Goal: Navigation & Orientation: Find specific page/section

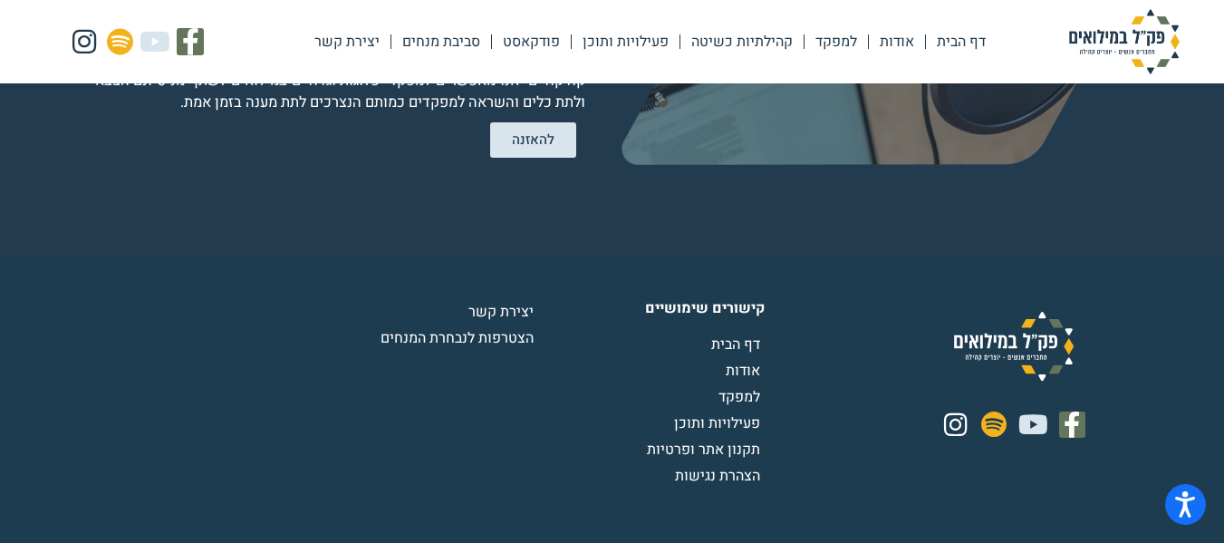
scroll to position [3643, 0]
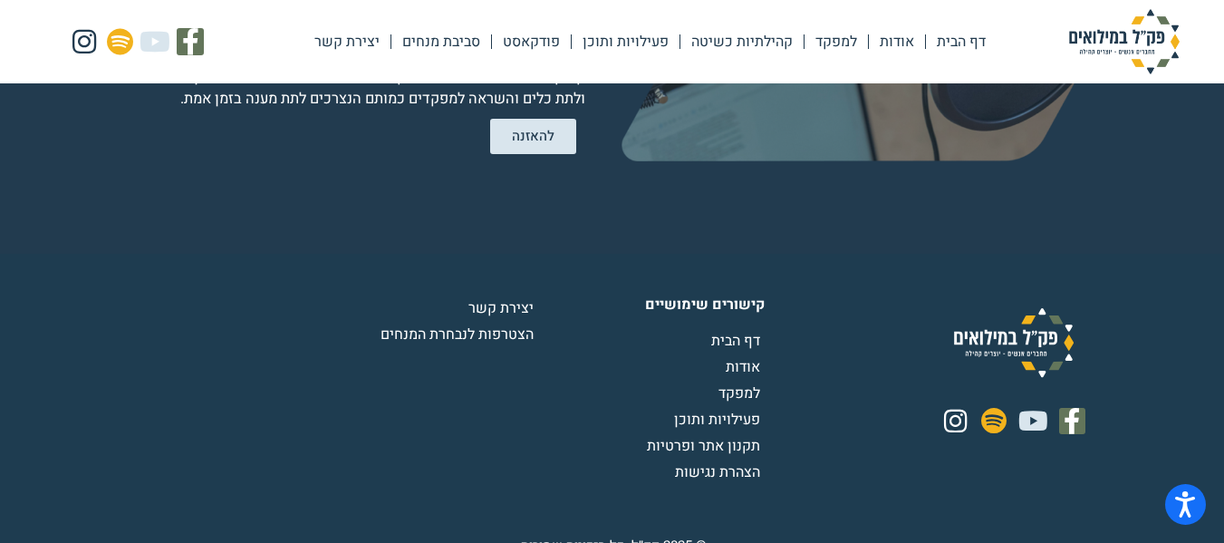
click at [1028, 314] on img at bounding box center [1013, 341] width 145 height 89
click at [736, 356] on span "אודות" at bounding box center [745, 367] width 39 height 22
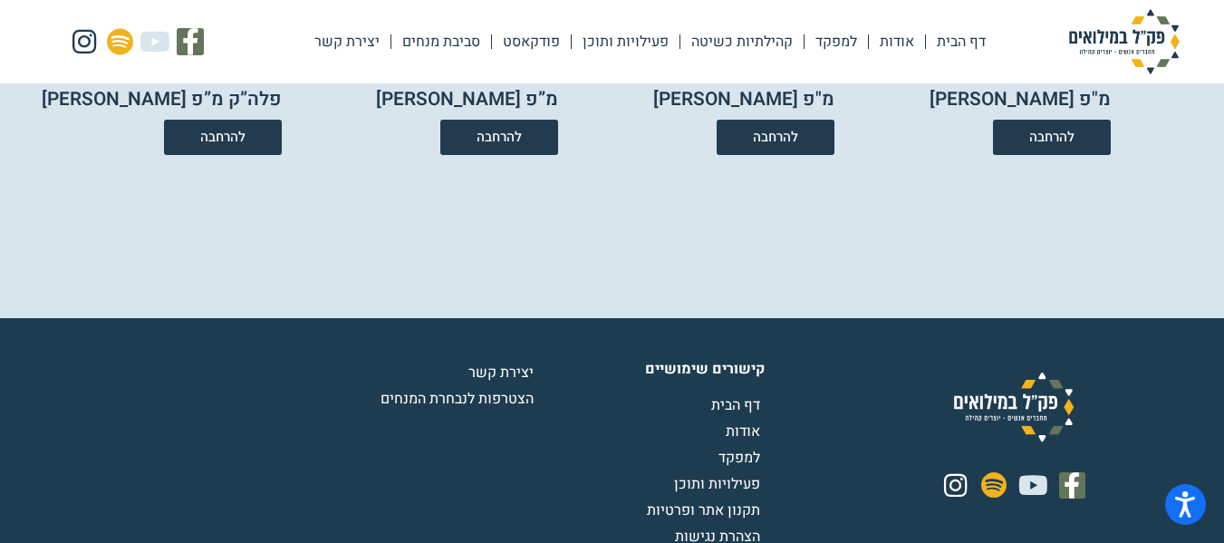
scroll to position [3487, 0]
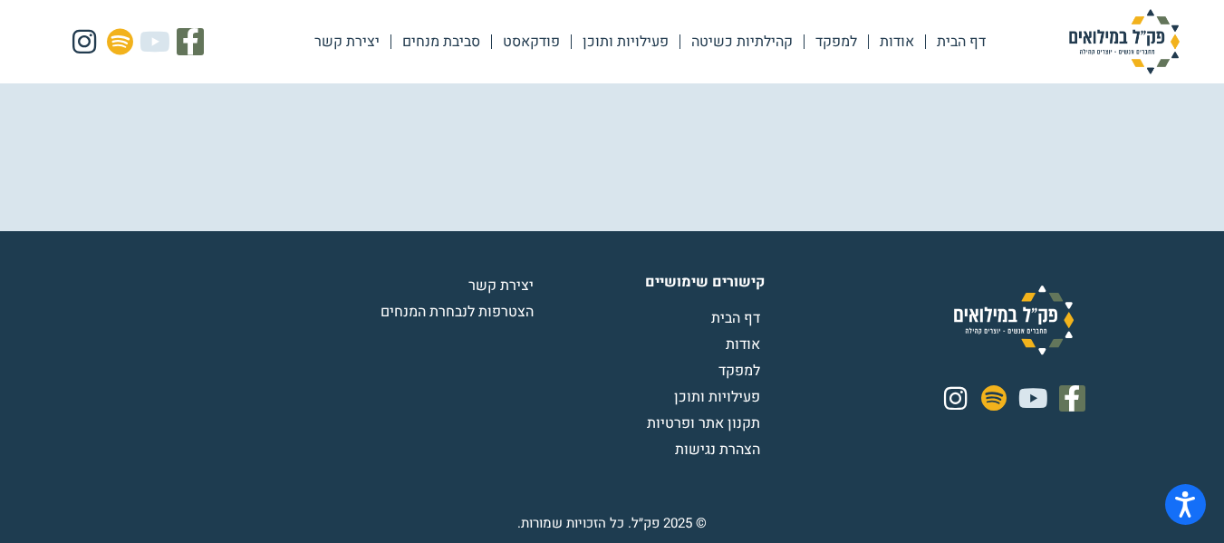
click at [1021, 311] on img at bounding box center [1013, 319] width 145 height 89
click at [1034, 308] on img at bounding box center [1013, 319] width 145 height 89
